Goal: Task Accomplishment & Management: Manage account settings

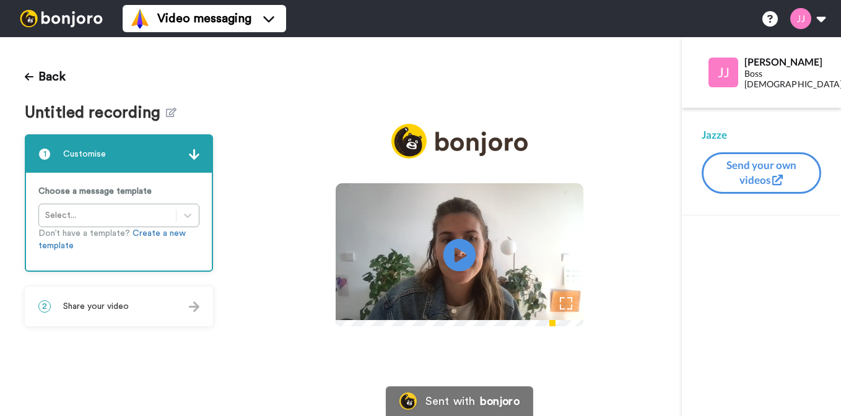
click at [461, 258] on icon "Play/Pause" at bounding box center [460, 255] width 33 height 59
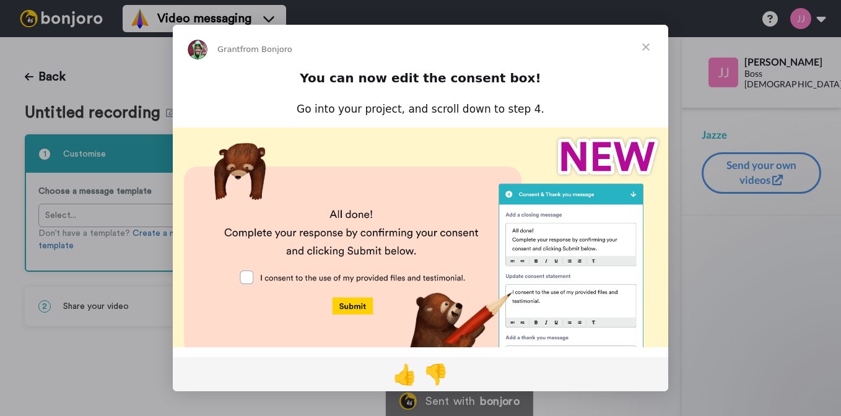
click at [645, 46] on span "Close" at bounding box center [646, 47] width 45 height 45
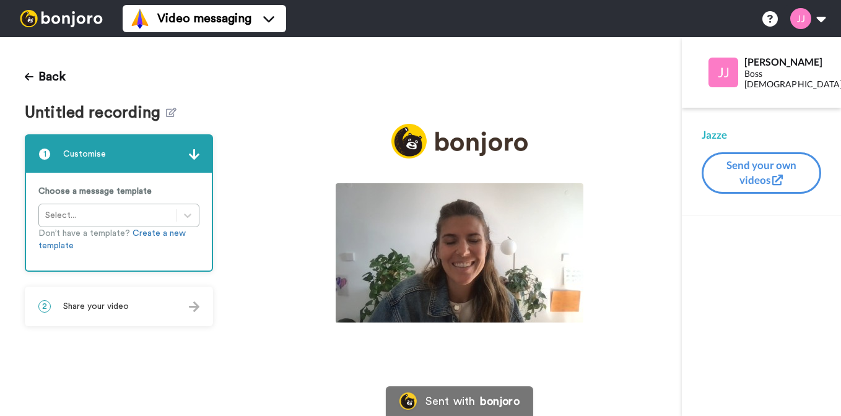
click at [147, 217] on div "Choose a message template Select... Don’t have a template? Create a new template" at bounding box center [119, 222] width 186 height 98
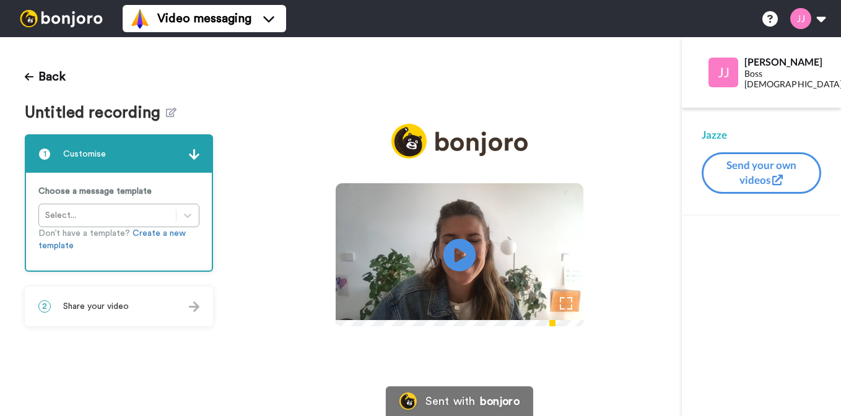
click at [455, 253] on icon "Play/Pause" at bounding box center [460, 255] width 33 height 59
click at [121, 305] on span "Share your video" at bounding box center [96, 306] width 66 height 12
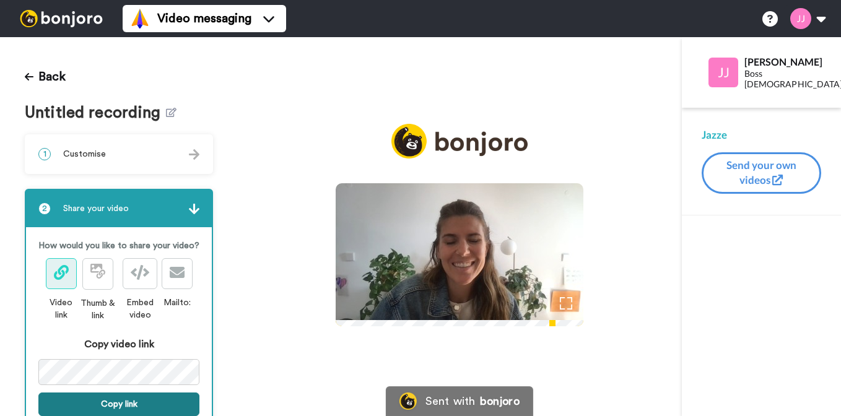
click at [121, 404] on button "Copy link" at bounding box center [118, 405] width 161 height 24
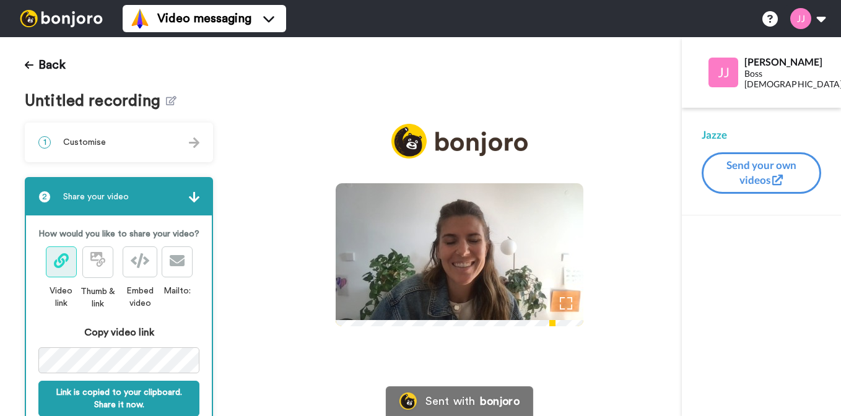
scroll to position [50, 0]
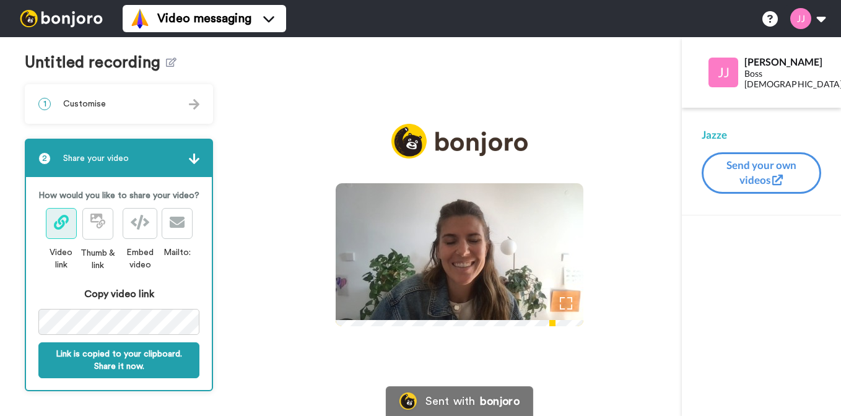
click at [61, 226] on icon at bounding box center [61, 222] width 15 height 15
click at [244, 321] on div "Back Untitled recording 1 Customise Choose a message template Select... Don’t h…" at bounding box center [420, 226] width 841 height 379
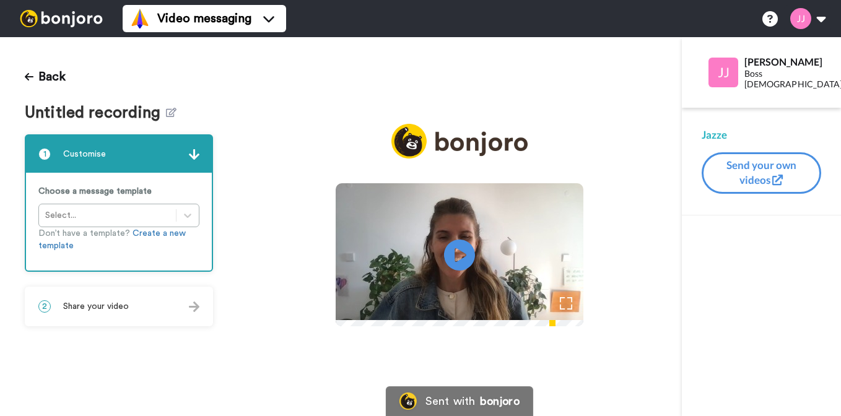
drag, startPoint x: 466, startPoint y: 251, endPoint x: 439, endPoint y: 172, distance: 84.6
click at [465, 251] on icon at bounding box center [459, 255] width 31 height 31
click at [105, 306] on span "Share your video" at bounding box center [96, 306] width 66 height 12
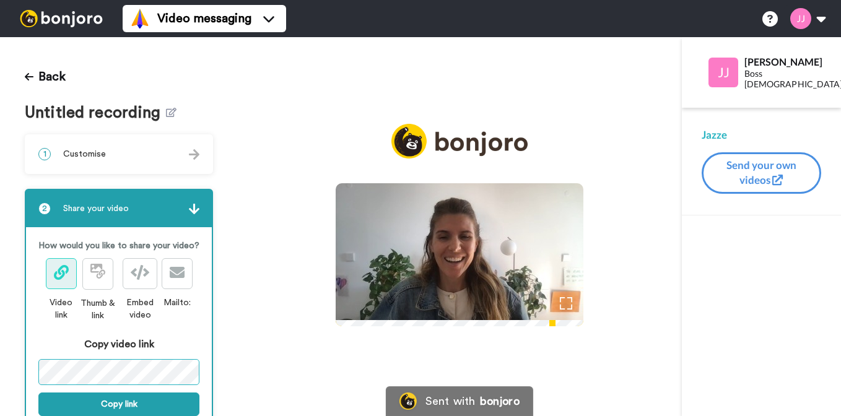
scroll to position [0, 152]
click at [238, 368] on div "Back Untitled recording 1 Customise Choose a message template Select... Don’t h…" at bounding box center [420, 226] width 841 height 379
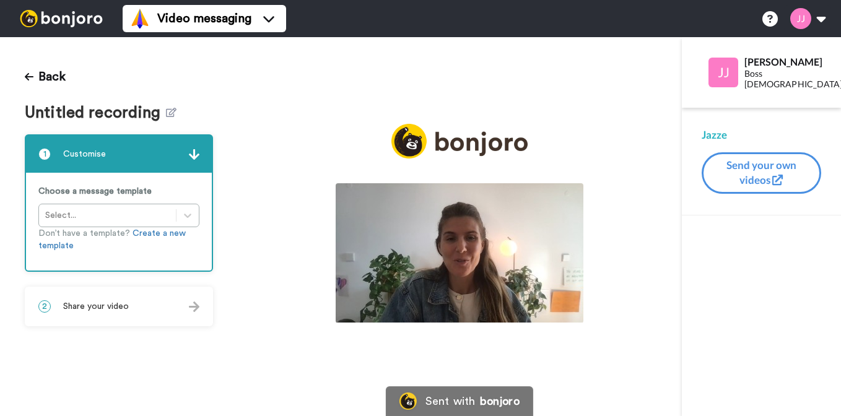
click at [456, 246] on img at bounding box center [460, 252] width 248 height 139
click at [457, 253] on icon "Play/Pause" at bounding box center [460, 255] width 33 height 59
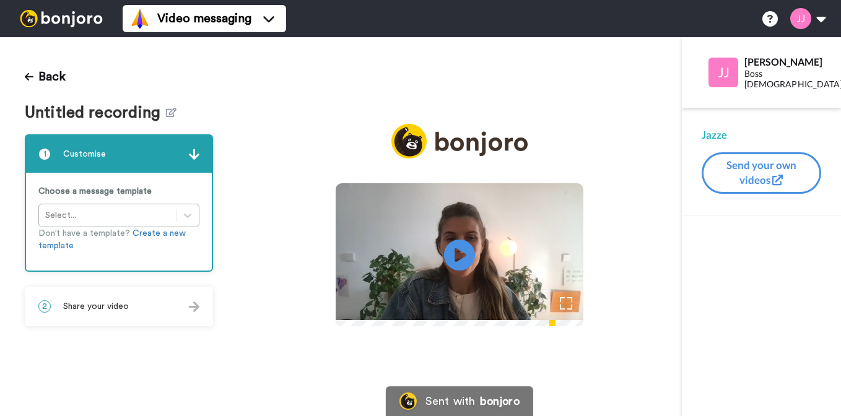
click at [142, 307] on div "2 Share your video" at bounding box center [119, 306] width 186 height 37
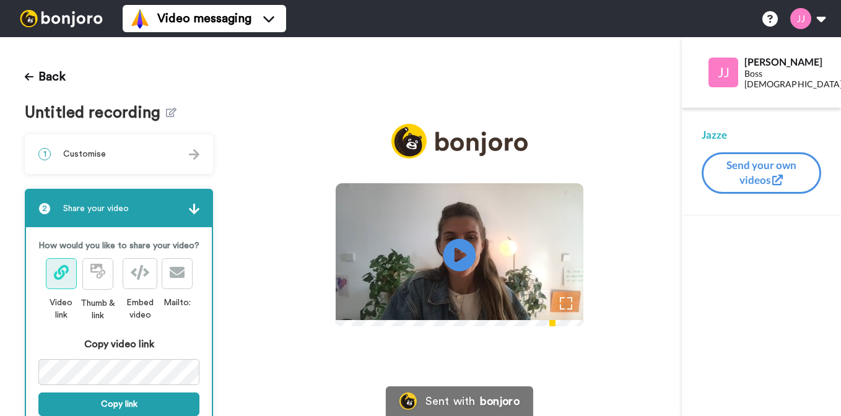
click at [455, 255] on icon "Play/Pause" at bounding box center [460, 255] width 33 height 59
click at [265, 369] on div "Back Untitled recording 1 Customise Choose a message template Select... Don’t h…" at bounding box center [420, 226] width 841 height 379
click at [818, 19] on button at bounding box center [807, 18] width 47 height 27
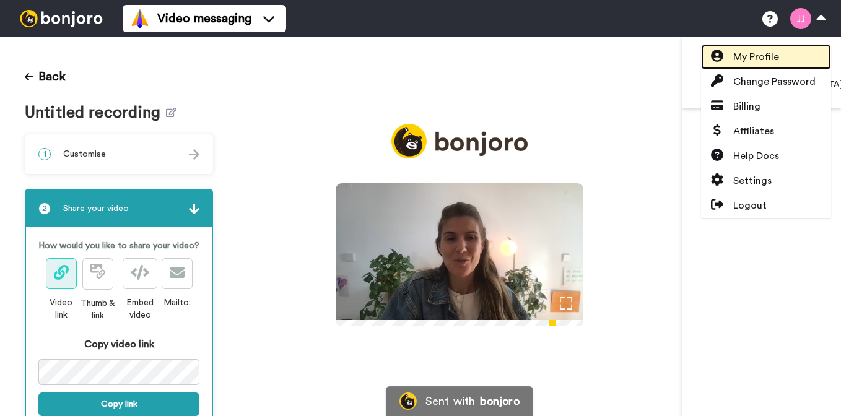
click at [768, 63] on span "My Profile" at bounding box center [756, 57] width 46 height 15
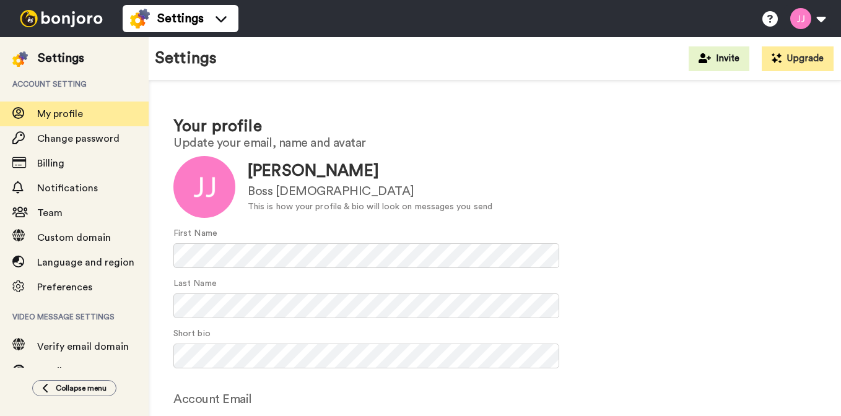
click at [284, 193] on div "Boss Lady" at bounding box center [370, 192] width 245 height 18
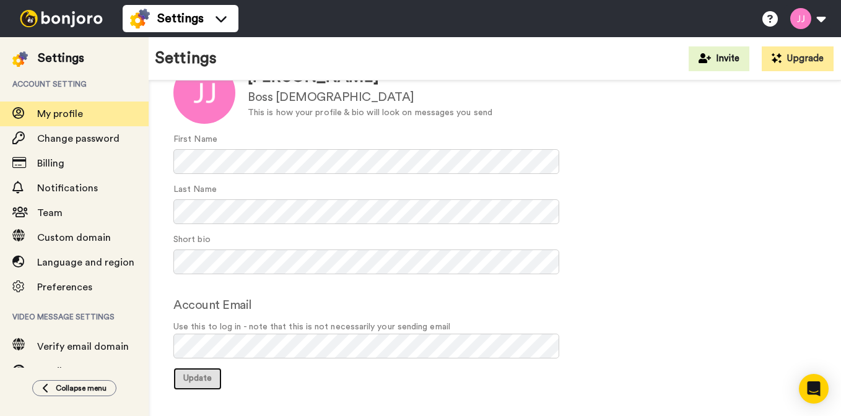
drag, startPoint x: 209, startPoint y: 377, endPoint x: 217, endPoint y: 365, distance: 14.6
click at [209, 377] on span "Update" at bounding box center [197, 378] width 28 height 9
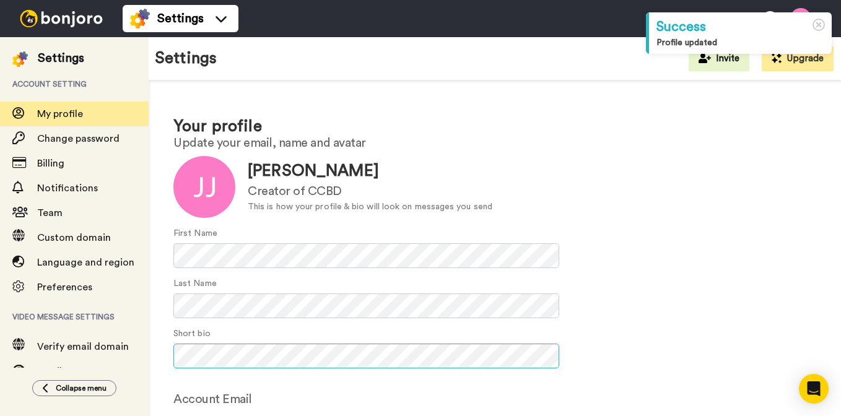
scroll to position [94, 0]
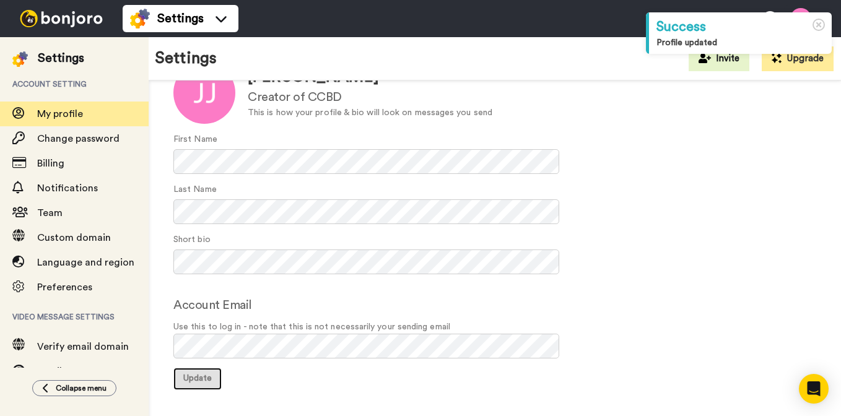
click at [198, 375] on span "Update" at bounding box center [197, 378] width 28 height 9
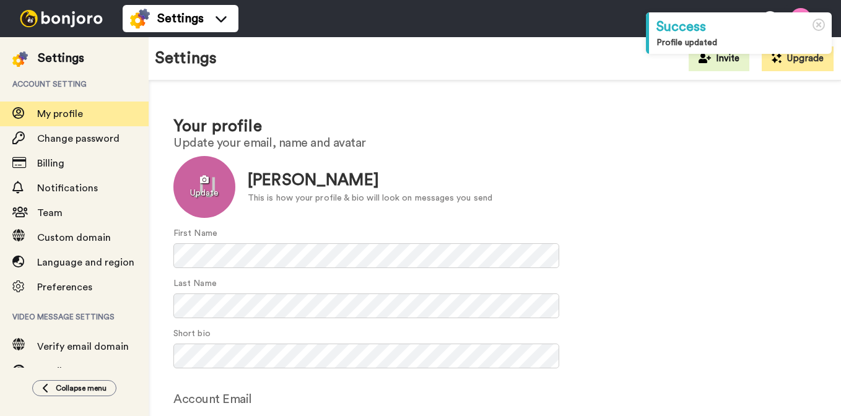
click at [203, 187] on div at bounding box center [204, 187] width 62 height 62
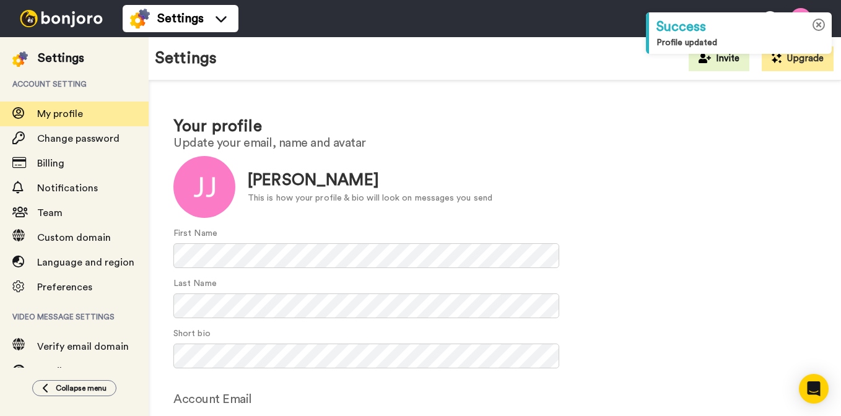
click at [820, 27] on icon at bounding box center [819, 25] width 13 height 13
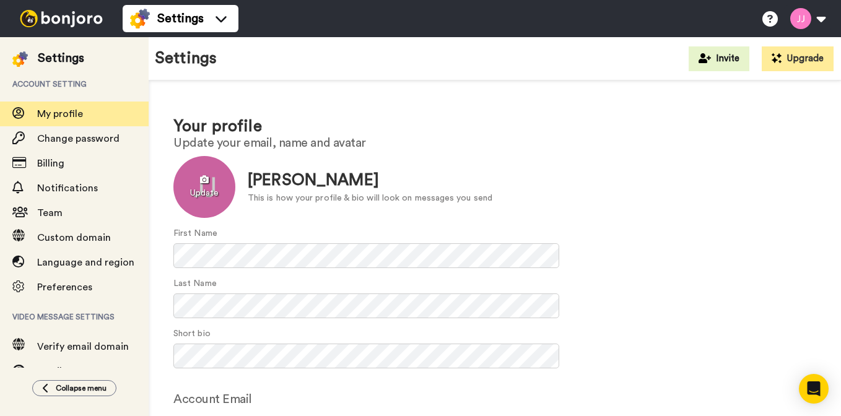
click at [203, 183] on div at bounding box center [204, 187] width 62 height 62
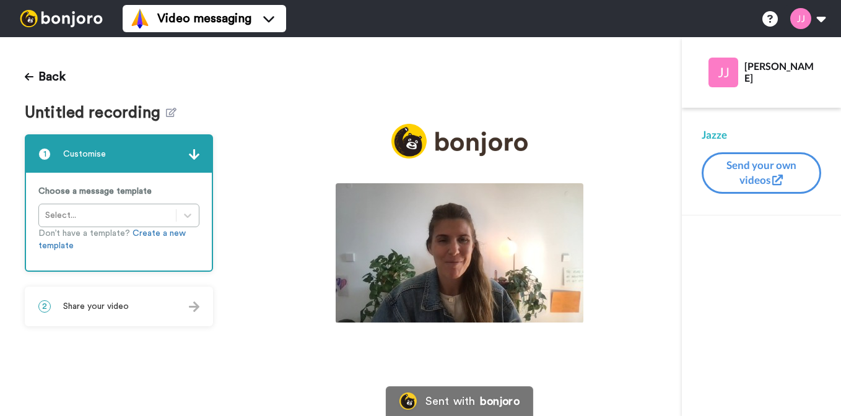
click at [137, 310] on div "2 Share your video" at bounding box center [119, 306] width 186 height 37
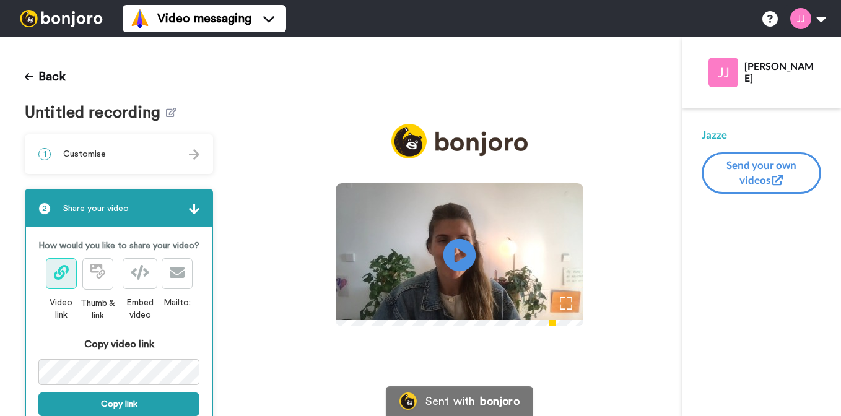
click at [462, 252] on icon "Play/Pause" at bounding box center [460, 255] width 33 height 59
click at [217, 370] on div "Back Untitled recording 1 Customise Choose a message template Select... Don’t h…" at bounding box center [119, 226] width 238 height 379
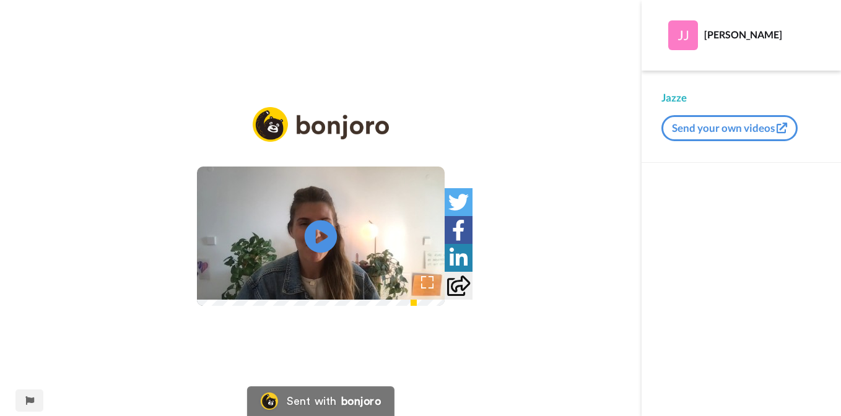
click at [311, 229] on icon at bounding box center [321, 237] width 33 height 33
click at [291, 233] on video at bounding box center [321, 236] width 248 height 139
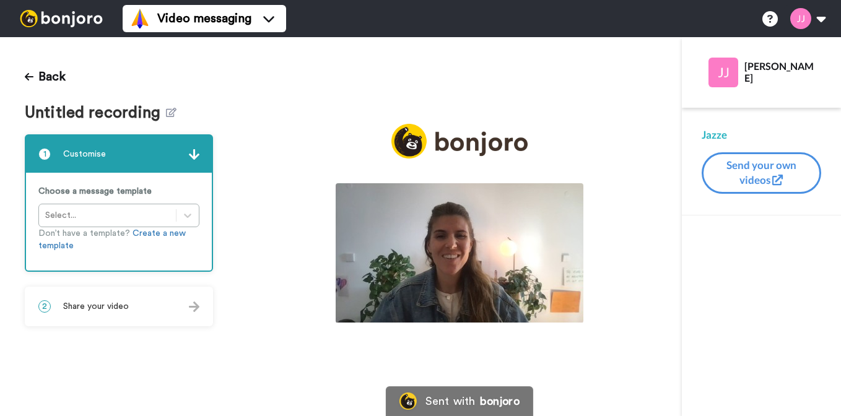
drag, startPoint x: 111, startPoint y: 305, endPoint x: 138, endPoint y: 296, distance: 28.0
click at [110, 301] on span "Share your video" at bounding box center [96, 306] width 66 height 12
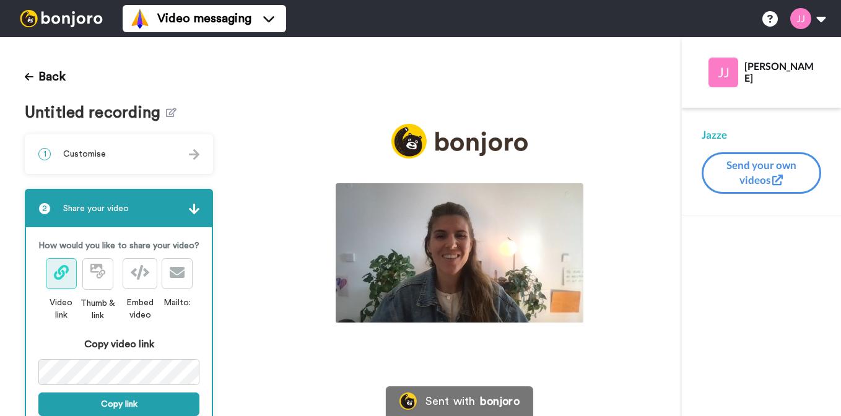
click at [449, 249] on img at bounding box center [460, 252] width 248 height 139
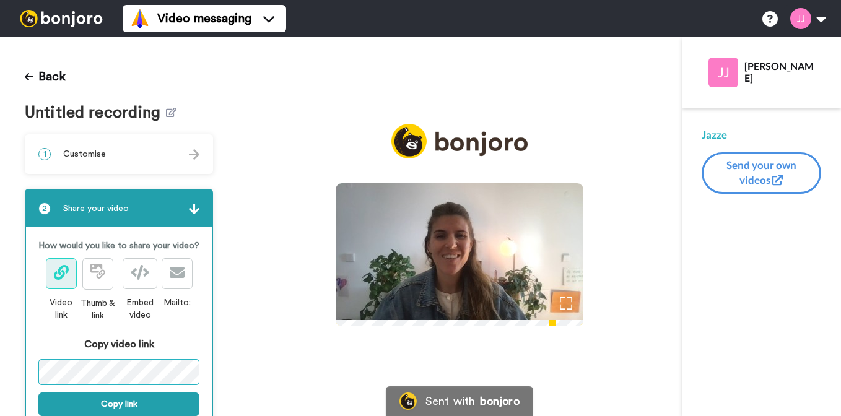
scroll to position [0, 145]
click at [219, 369] on div "Back Untitled recording 1 Customise Choose a message template Select... Don’t h…" at bounding box center [119, 226] width 238 height 379
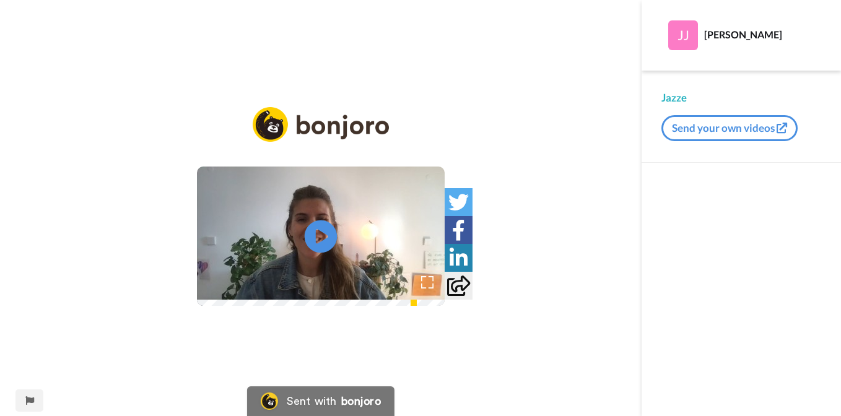
click at [330, 241] on icon at bounding box center [321, 237] width 33 height 33
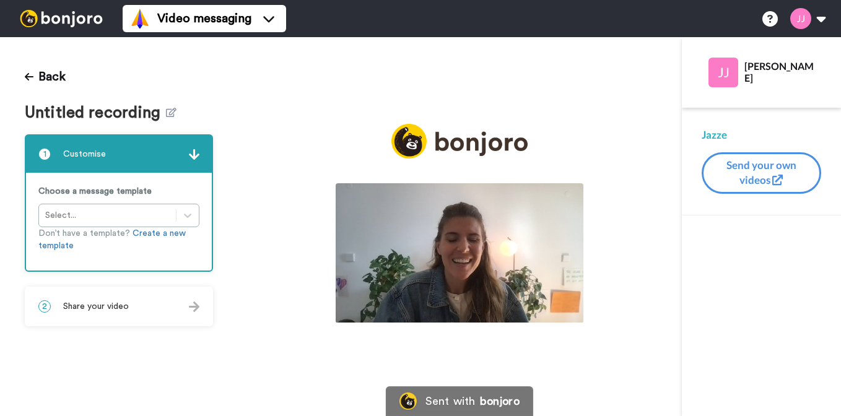
click at [439, 255] on img at bounding box center [460, 252] width 248 height 139
click at [102, 308] on span "Share your video" at bounding box center [96, 306] width 66 height 12
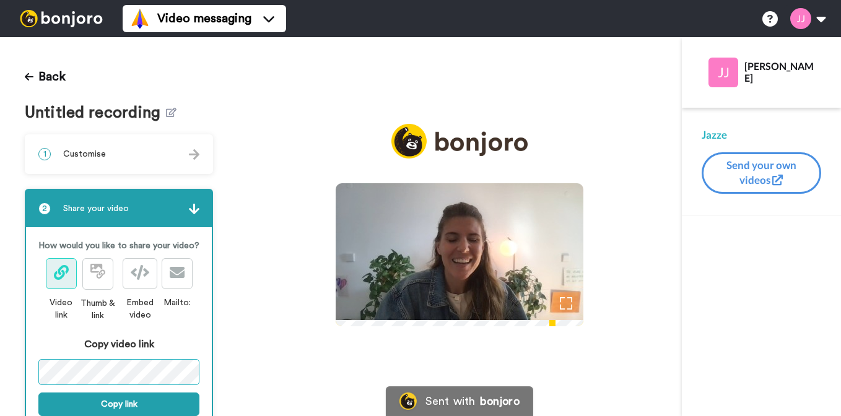
scroll to position [0, 148]
click at [240, 367] on div "Back Untitled recording 1 Customise Choose a message template Select... Don’t h…" at bounding box center [420, 226] width 841 height 379
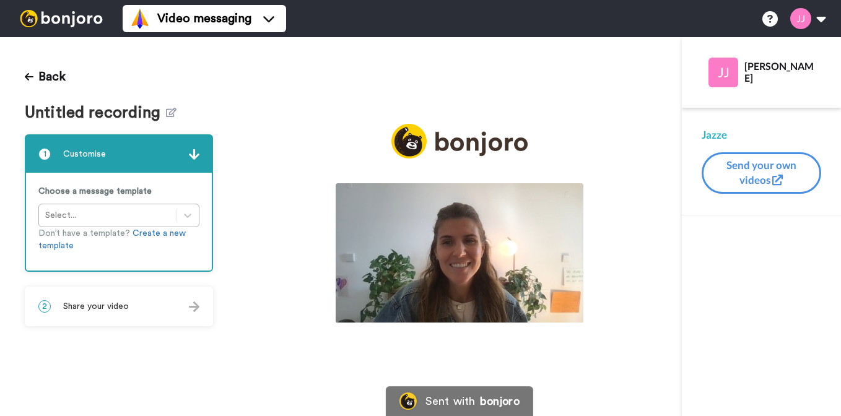
click at [474, 239] on img at bounding box center [460, 252] width 248 height 139
click at [94, 310] on span "Share your video" at bounding box center [96, 306] width 66 height 12
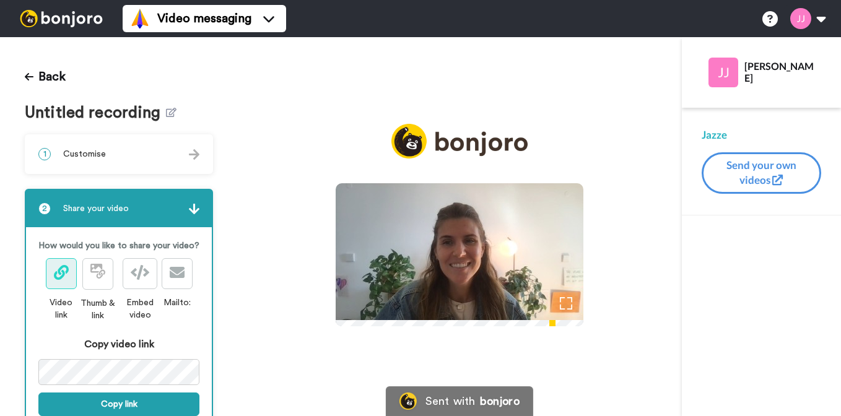
click at [479, 247] on video at bounding box center [460, 252] width 248 height 139
drag, startPoint x: 465, startPoint y: 253, endPoint x: 478, endPoint y: 239, distance: 18.8
click at [464, 251] on icon "Play/Pause" at bounding box center [459, 255] width 31 height 56
click at [261, 369] on div "Back Untitled recording 1 Customise Choose a message template Select... Don’t h…" at bounding box center [420, 226] width 841 height 379
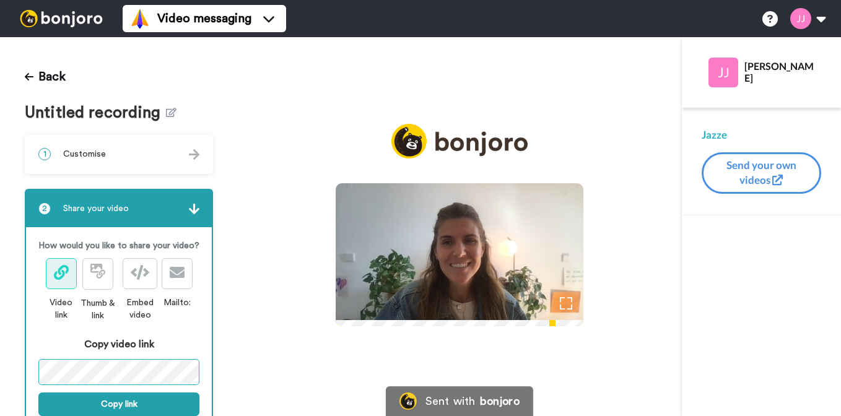
scroll to position [0, 0]
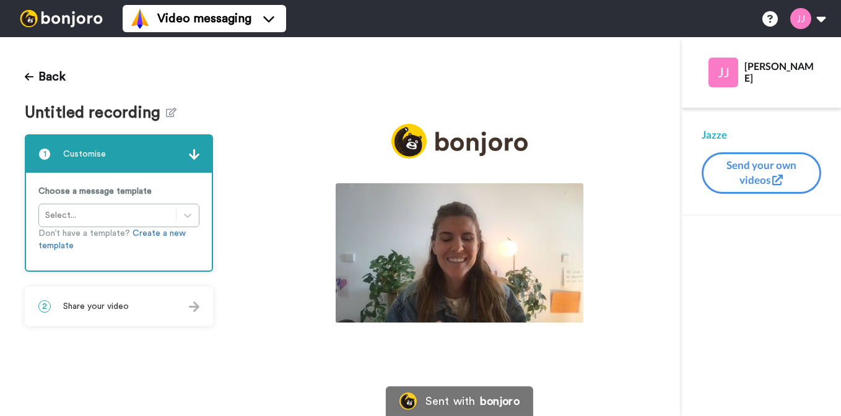
click at [118, 310] on span "Share your video" at bounding box center [96, 306] width 66 height 12
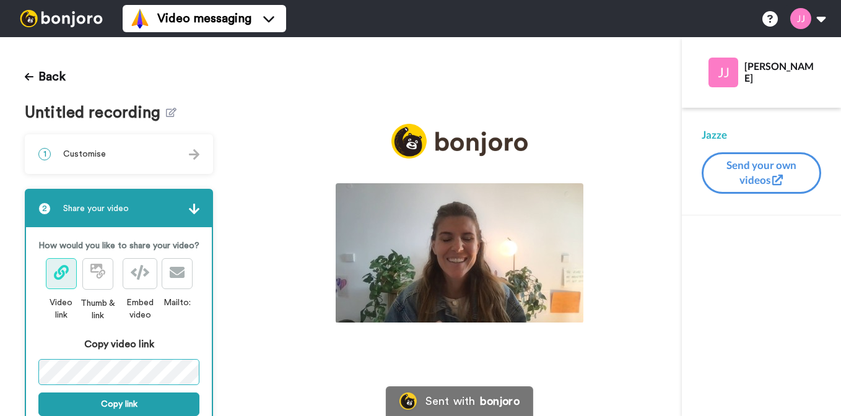
scroll to position [0, 147]
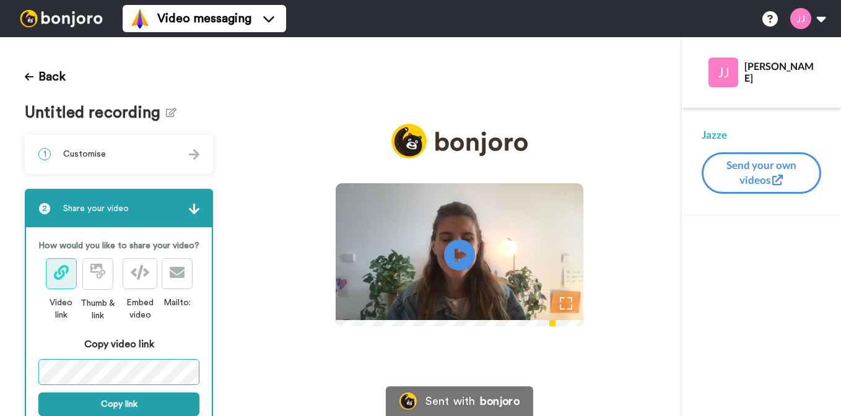
click at [251, 373] on div "Back Untitled recording 1 Customise Choose a message template Select... Don’t h…" at bounding box center [420, 226] width 841 height 379
click at [450, 251] on icon at bounding box center [460, 255] width 33 height 33
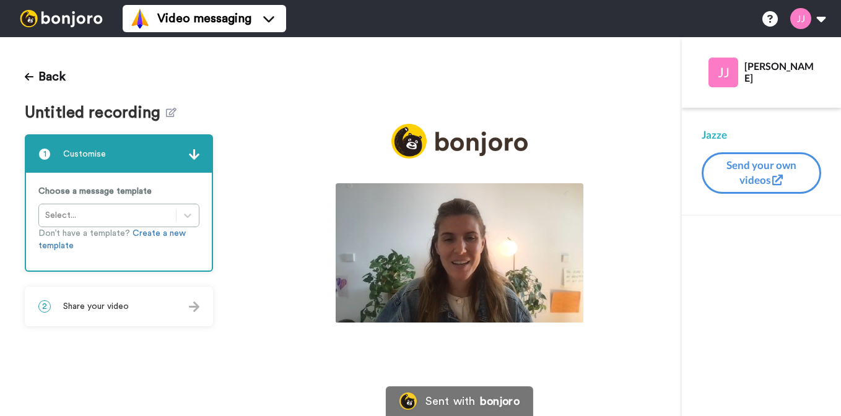
drag, startPoint x: 90, startPoint y: 315, endPoint x: 213, endPoint y: 222, distance: 154.4
click at [89, 315] on div "2 Share your video" at bounding box center [119, 306] width 186 height 37
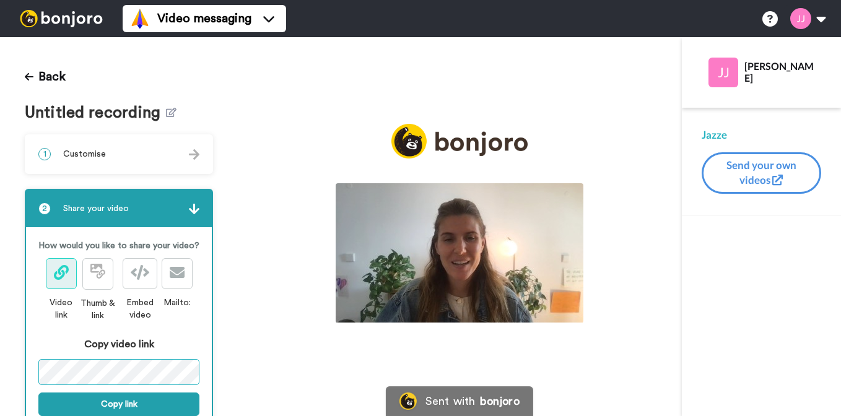
scroll to position [0, 138]
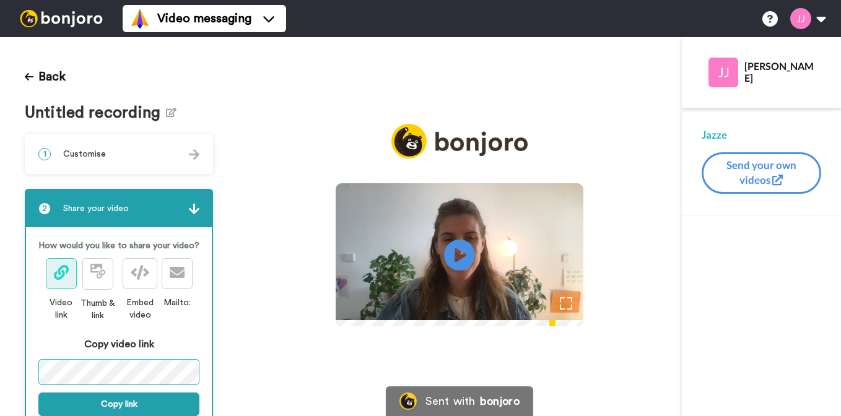
click at [261, 372] on div "Back Untitled recording 1 Customise Choose a message template Select... Don’t h…" at bounding box center [420, 226] width 841 height 379
click at [462, 255] on icon "Play/Pause" at bounding box center [460, 255] width 33 height 59
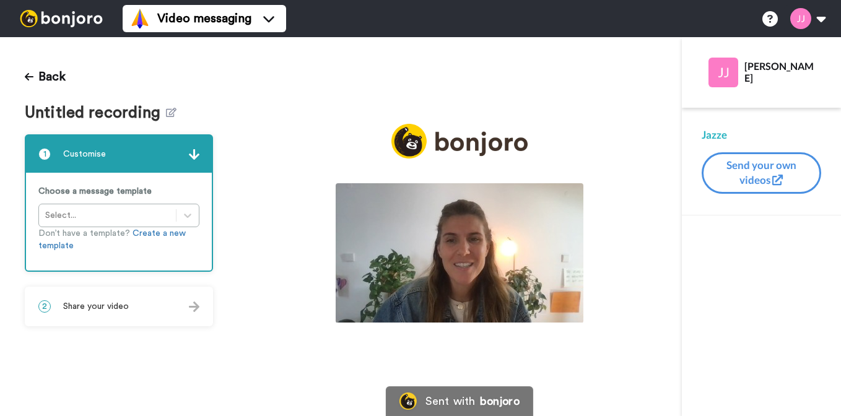
drag, startPoint x: 130, startPoint y: 297, endPoint x: 278, endPoint y: 263, distance: 151.8
click at [129, 297] on div "2 Share your video" at bounding box center [119, 306] width 186 height 37
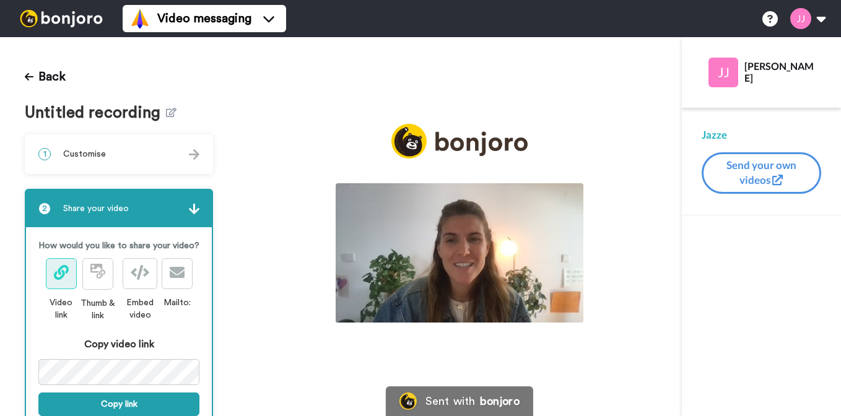
click at [473, 237] on img at bounding box center [460, 252] width 248 height 139
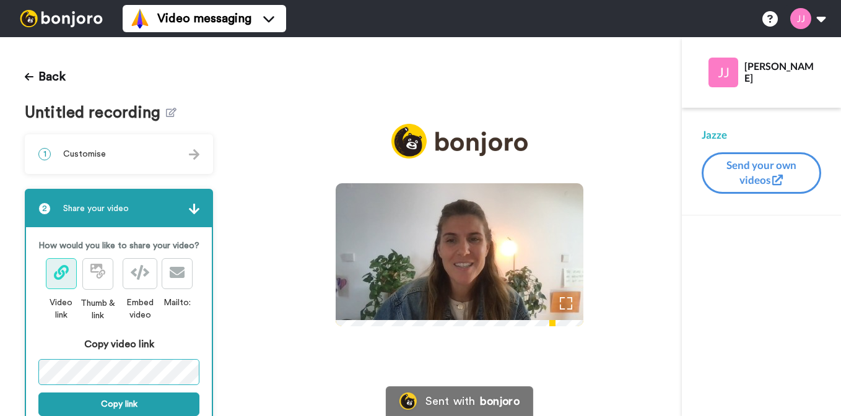
scroll to position [0, 151]
click at [211, 370] on div "How would you like to share your video? Video link Thumb & link Embed video Mai…" at bounding box center [119, 327] width 186 height 201
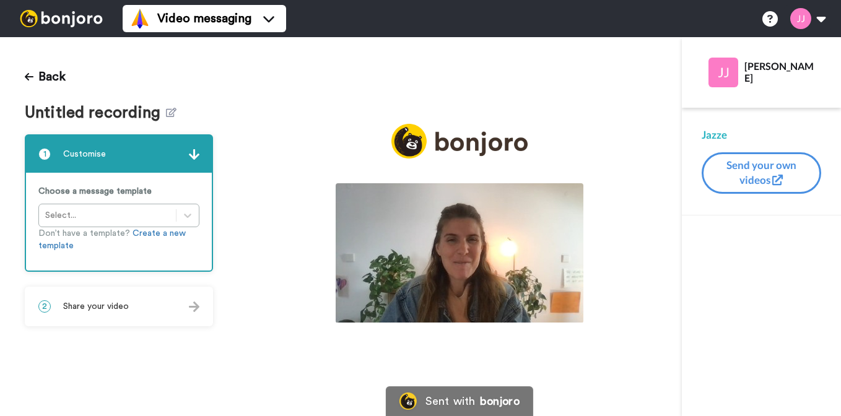
click at [133, 308] on div "2 Share your video" at bounding box center [119, 306] width 186 height 37
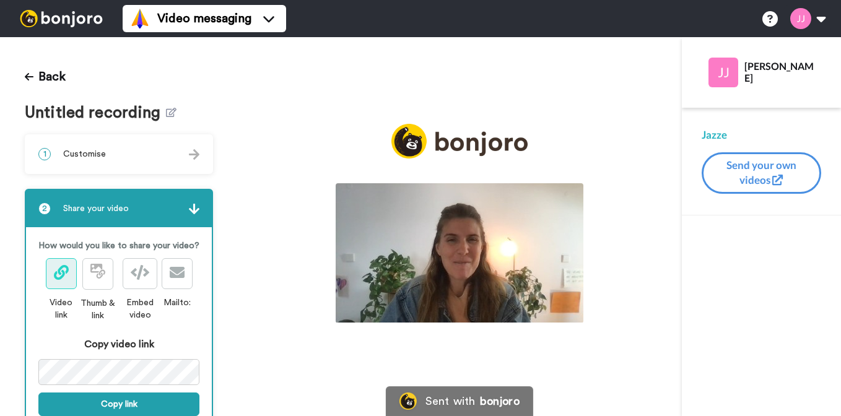
click at [450, 235] on img at bounding box center [460, 252] width 248 height 139
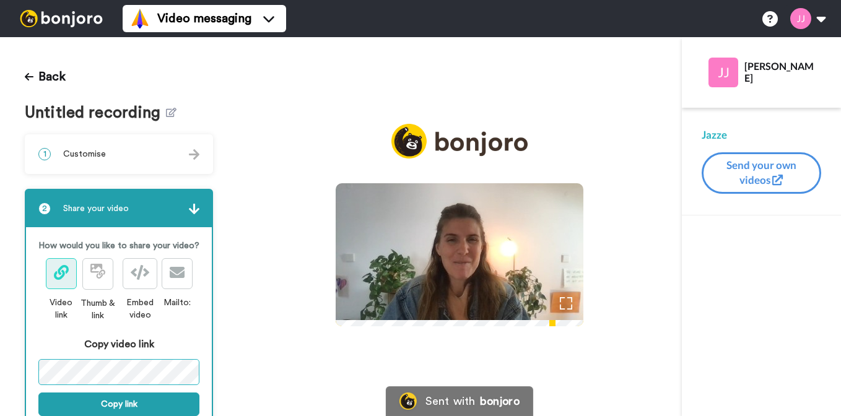
scroll to position [0, 147]
click at [245, 370] on div "Back Untitled recording 1 Customise Choose a message template Select... Don’t h…" at bounding box center [420, 226] width 841 height 379
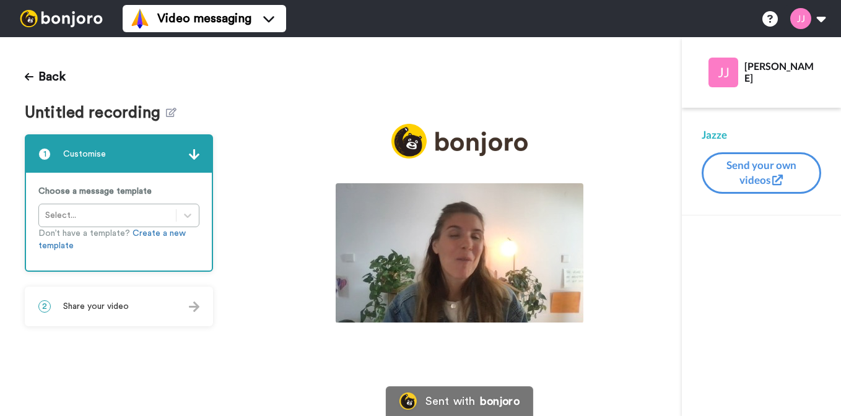
click at [105, 305] on span "Share your video" at bounding box center [96, 306] width 66 height 12
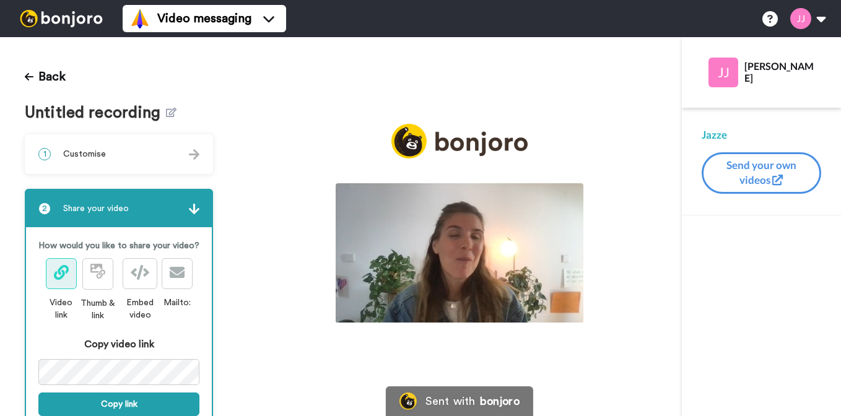
click at [472, 247] on img at bounding box center [460, 252] width 248 height 139
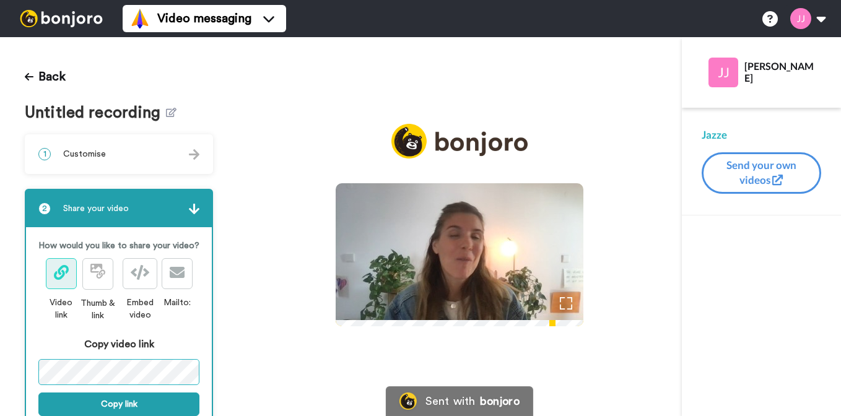
scroll to position [0, 144]
click at [243, 370] on div "Back Untitled recording 1 Customise Choose a message template Select... Don’t h…" at bounding box center [420, 226] width 841 height 379
